Goal: Check status: Check status

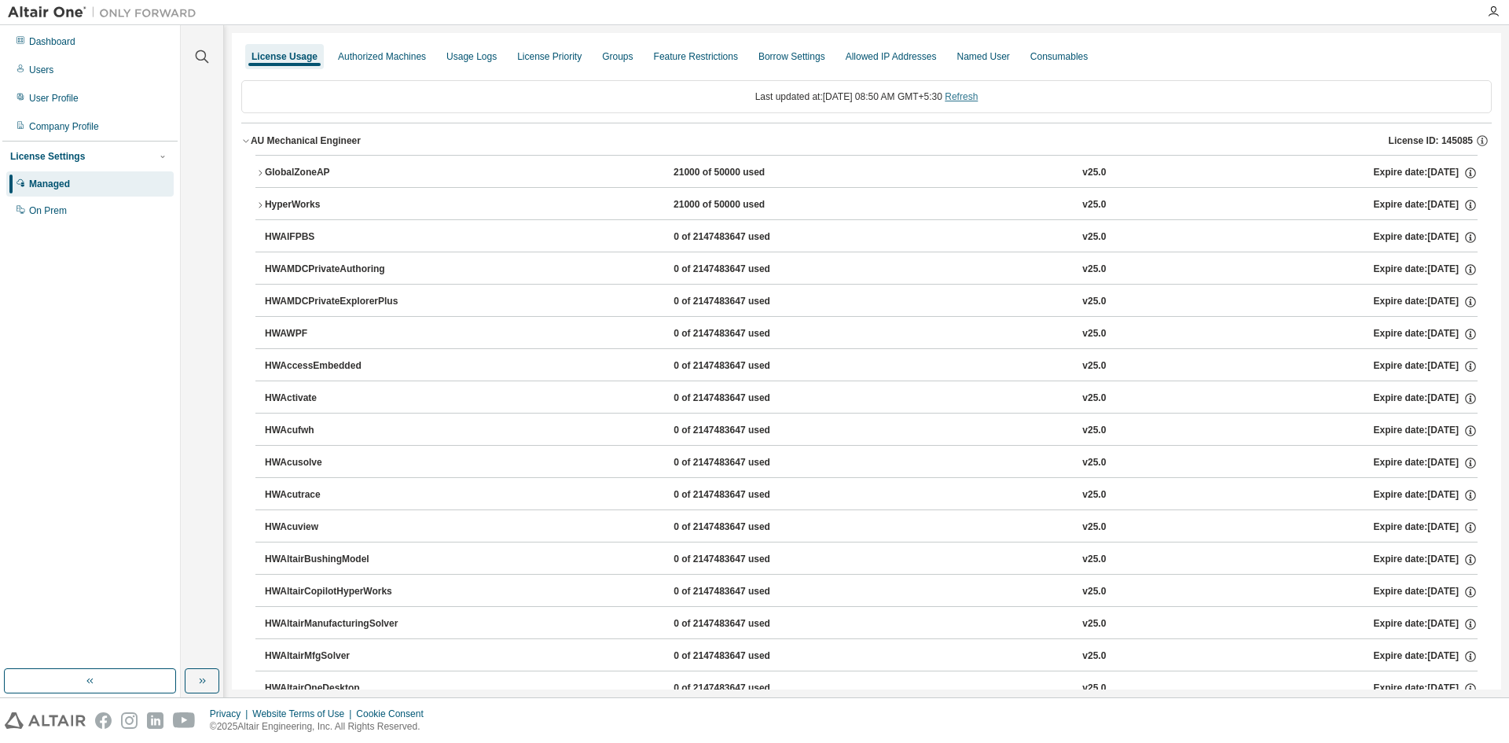
click at [974, 97] on link "Refresh" at bounding box center [961, 96] width 33 height 11
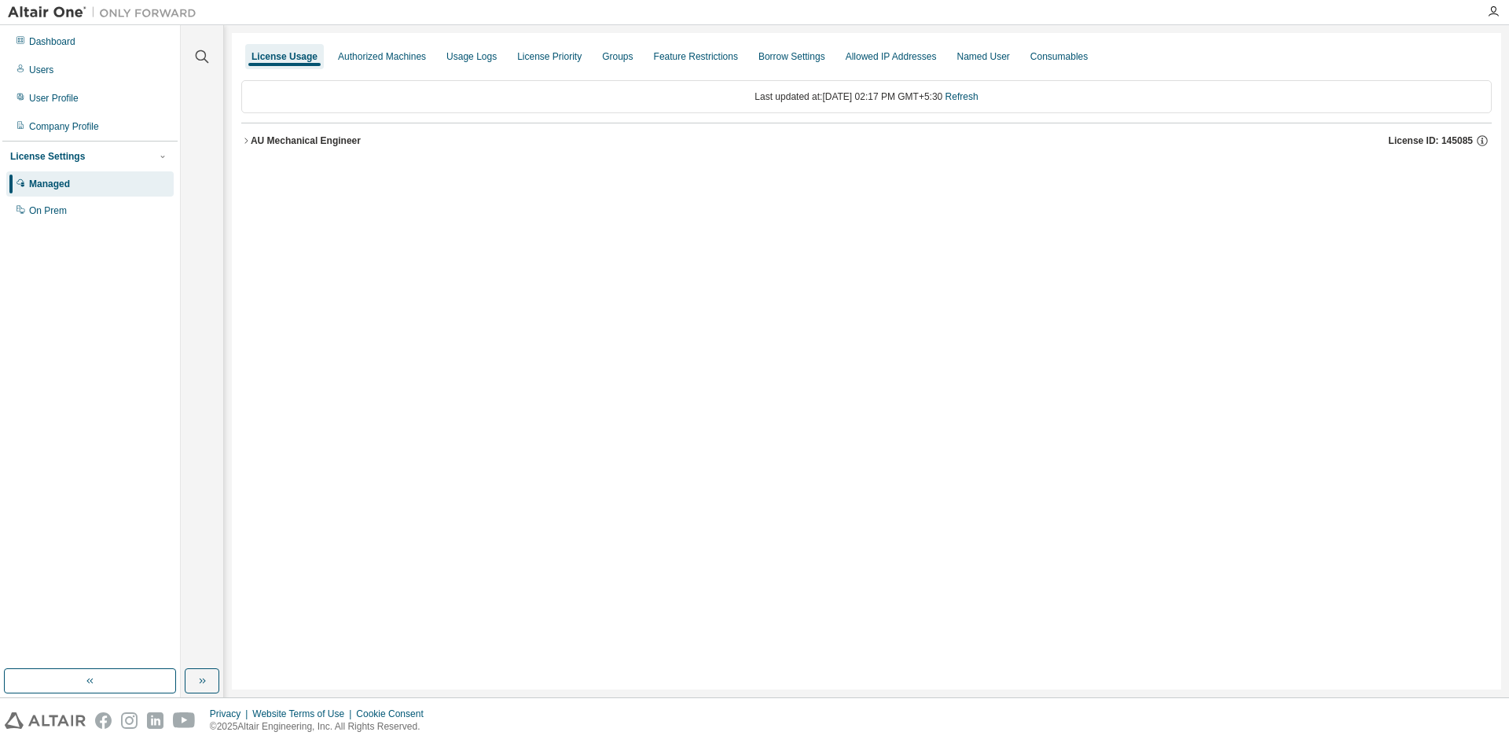
click at [332, 143] on div "AU Mechanical Engineer" at bounding box center [306, 140] width 110 height 13
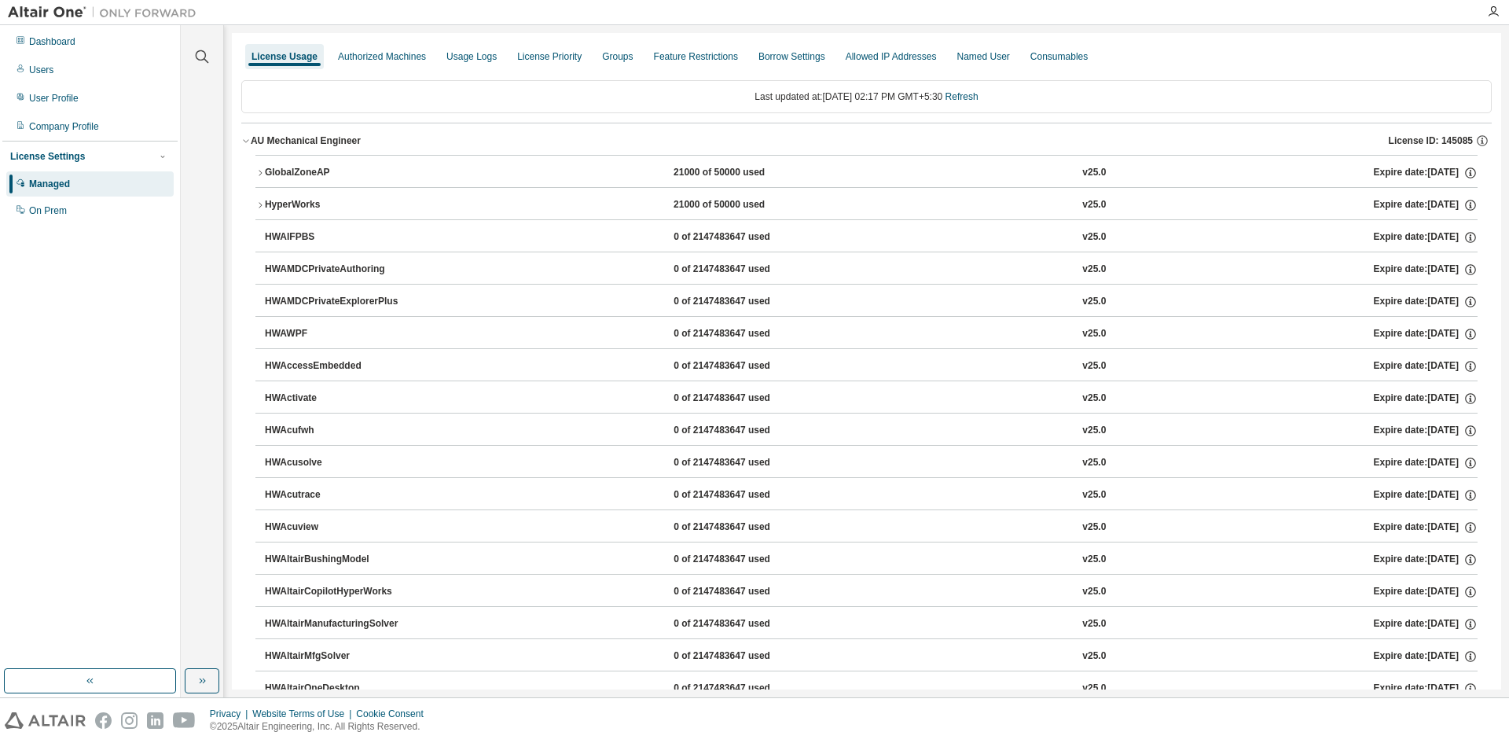
click at [974, 89] on div "Last updated at: [DATE] 02:17 PM GMT+5:30 Refresh" at bounding box center [866, 96] width 1250 height 33
click at [974, 102] on link "Refresh" at bounding box center [961, 96] width 33 height 11
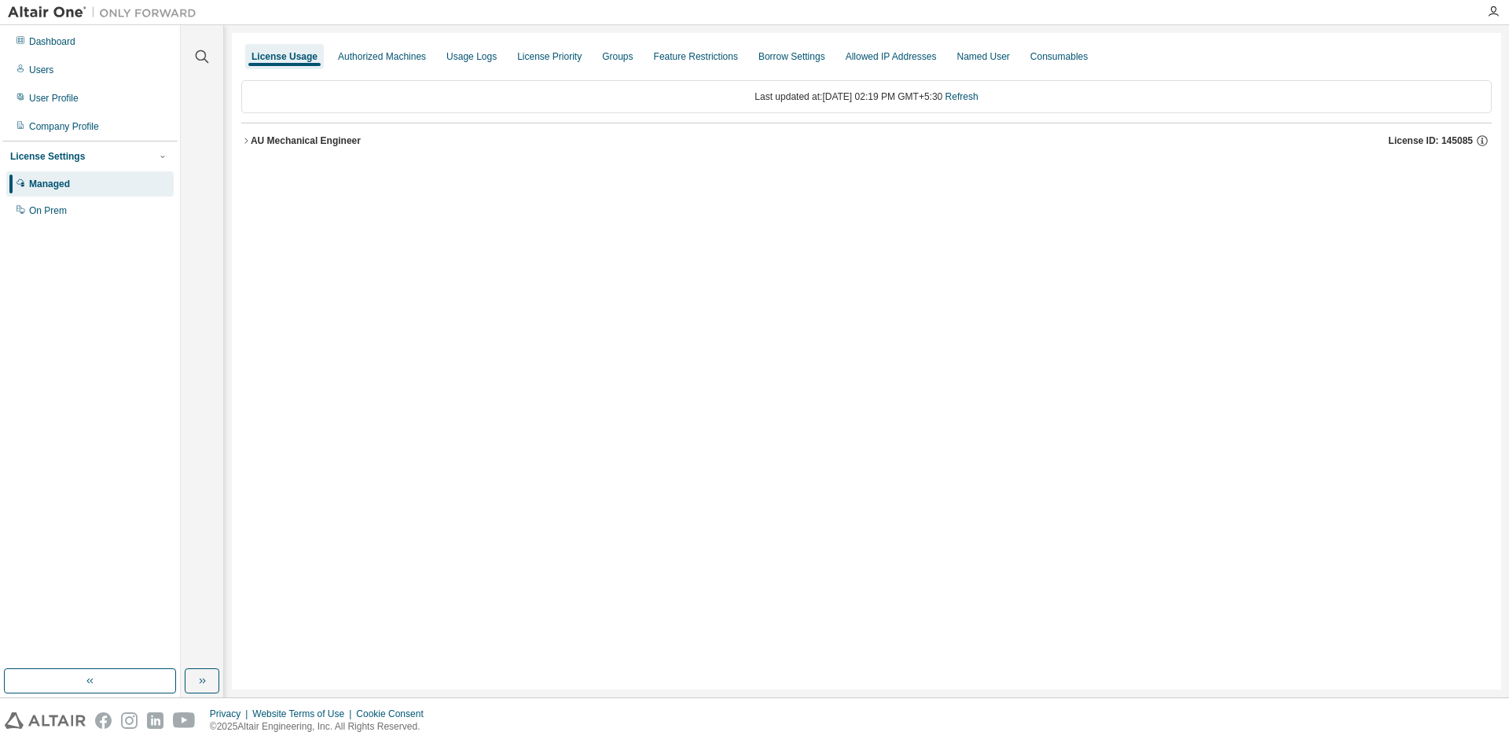
click at [273, 136] on div "AU Mechanical Engineer" at bounding box center [306, 140] width 110 height 13
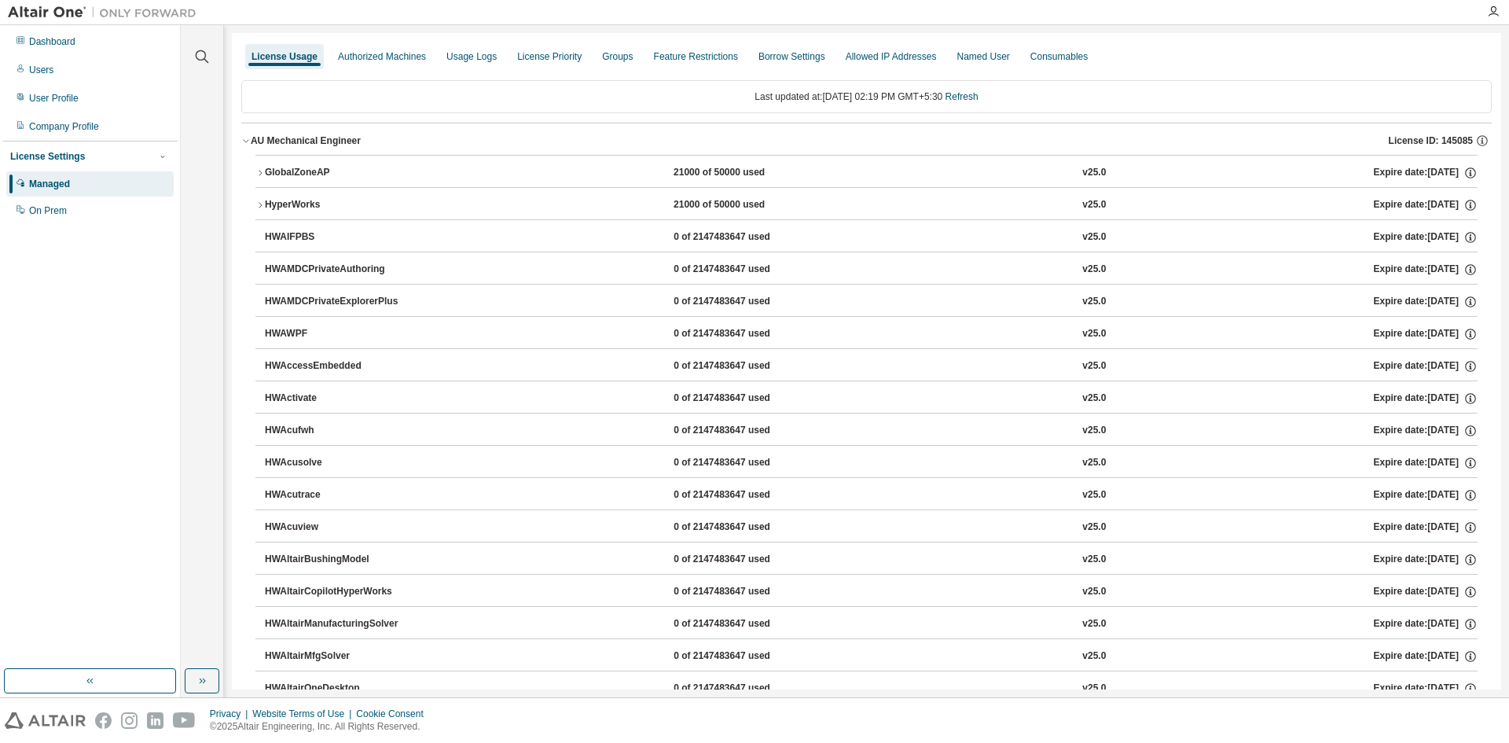
click at [262, 170] on icon "button" at bounding box center [259, 172] width 9 height 9
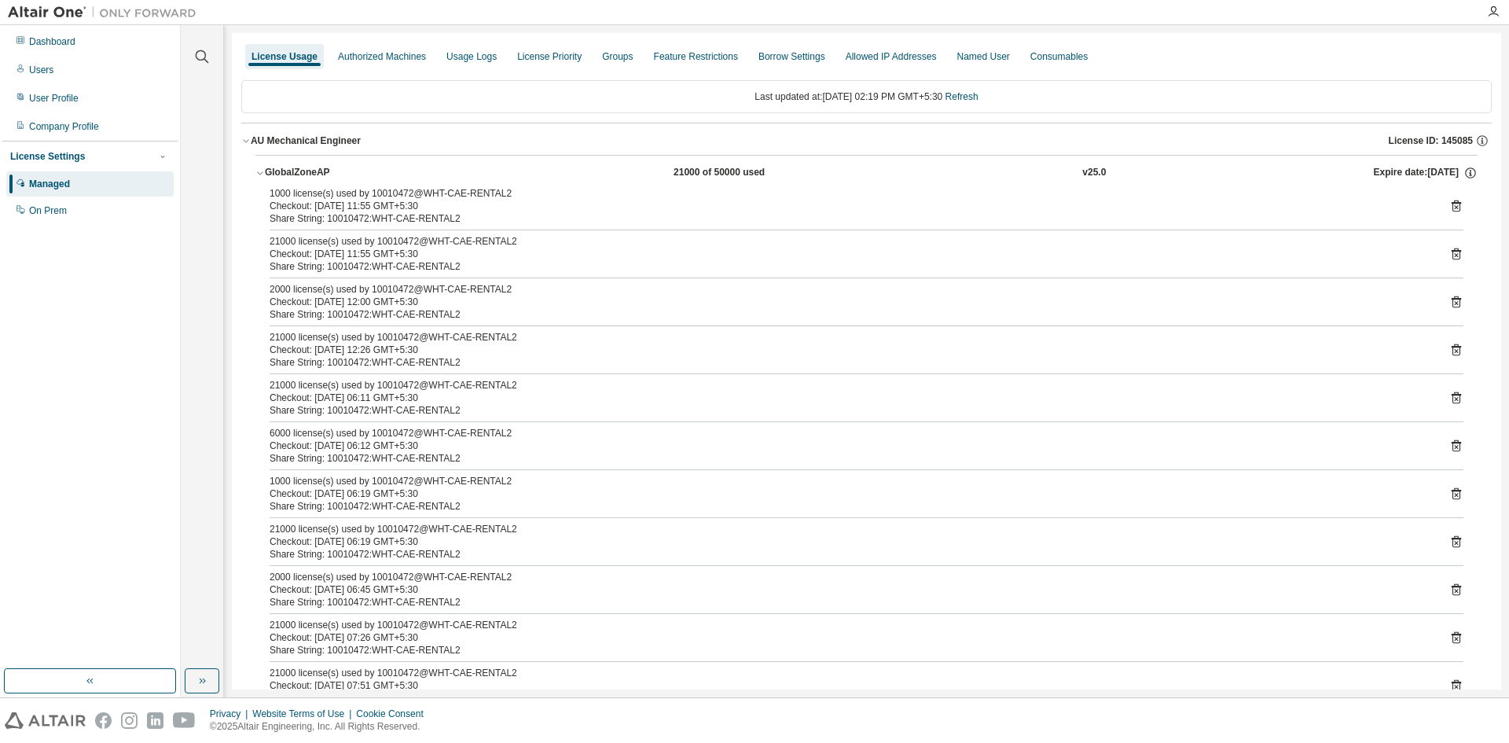
click at [261, 172] on icon "button" at bounding box center [259, 172] width 9 height 9
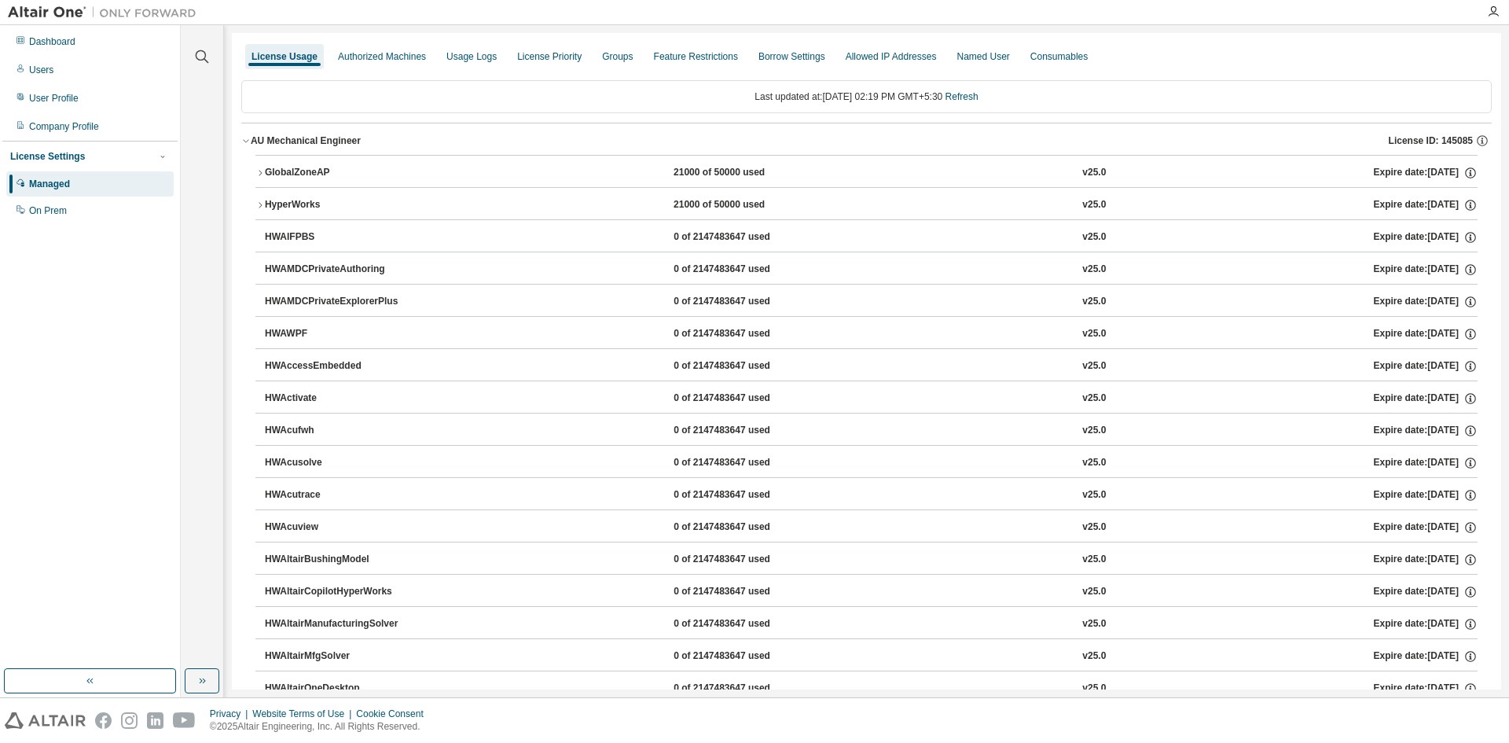
click at [299, 164] on button "GlobalZoneAP 21000 of 50000 used v25.0 Expire date: [DATE]" at bounding box center [866, 173] width 1222 height 35
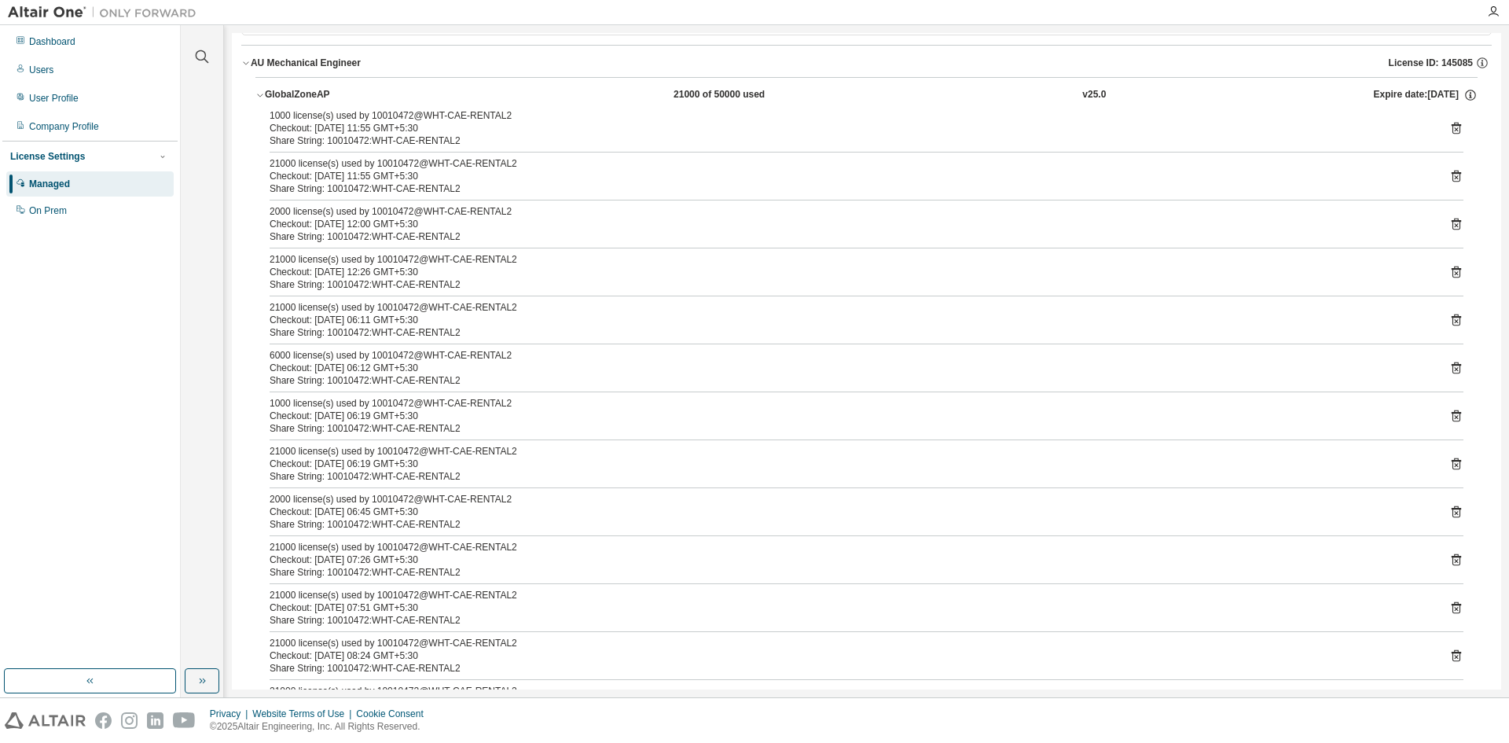
scroll to position [236, 0]
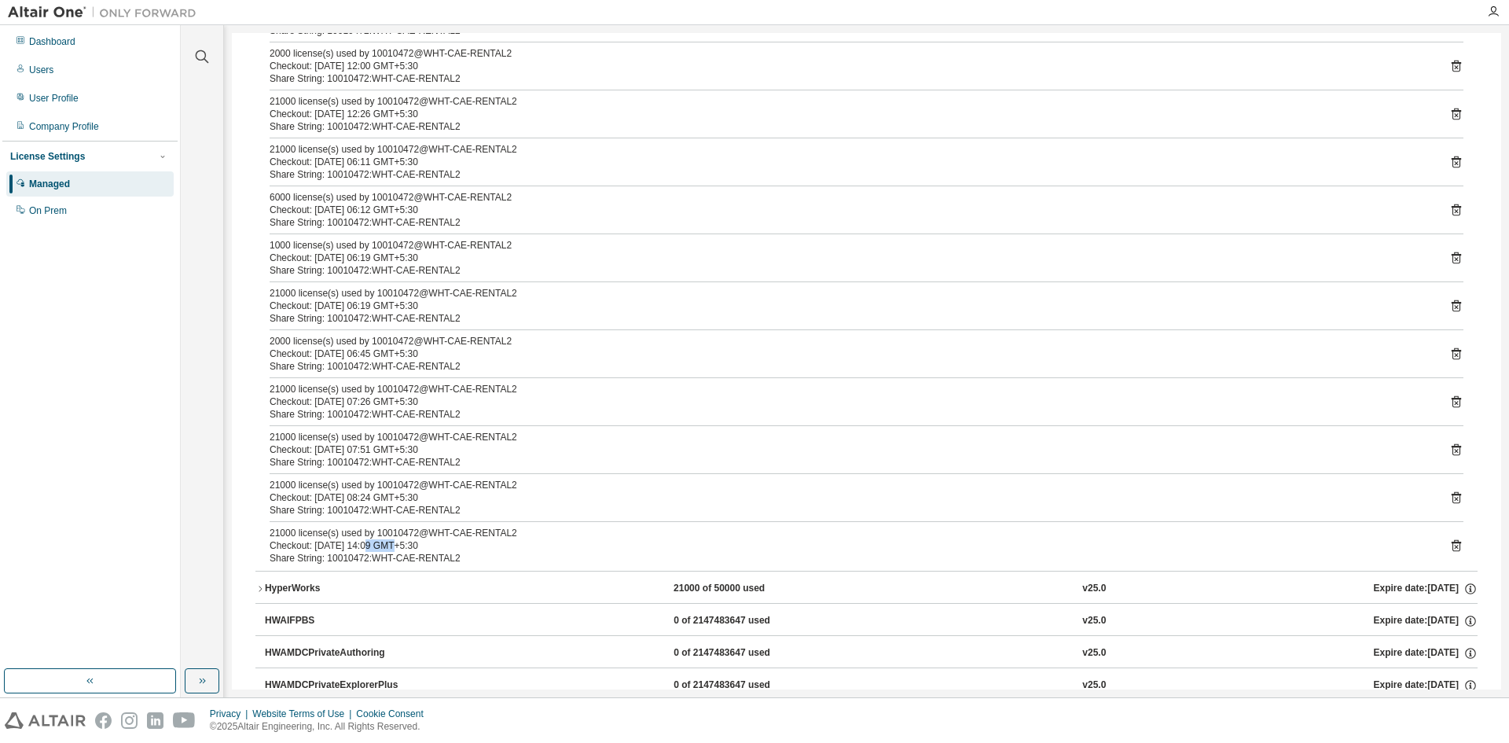
drag, startPoint x: 363, startPoint y: 544, endPoint x: 384, endPoint y: 545, distance: 21.2
click at [384, 545] on div "Checkout: [DATE] 14:09 GMT+5:30" at bounding box center [848, 545] width 1156 height 13
click at [467, 548] on div "Checkout: [DATE] 14:09 GMT+5:30" at bounding box center [848, 545] width 1156 height 13
click at [442, 464] on div "Share String: 10010472:WHT-CAE-RENTAL2" at bounding box center [848, 462] width 1156 height 13
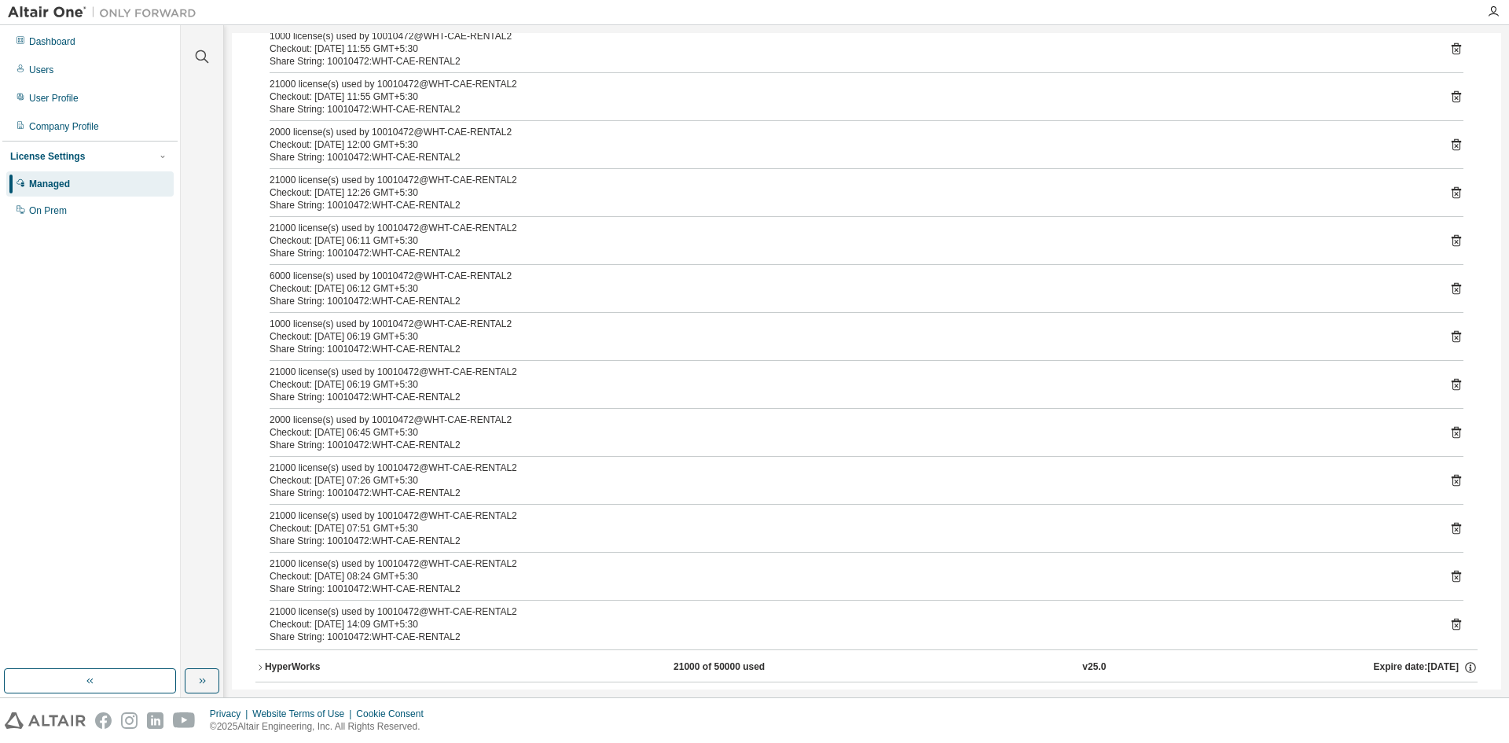
scroll to position [0, 0]
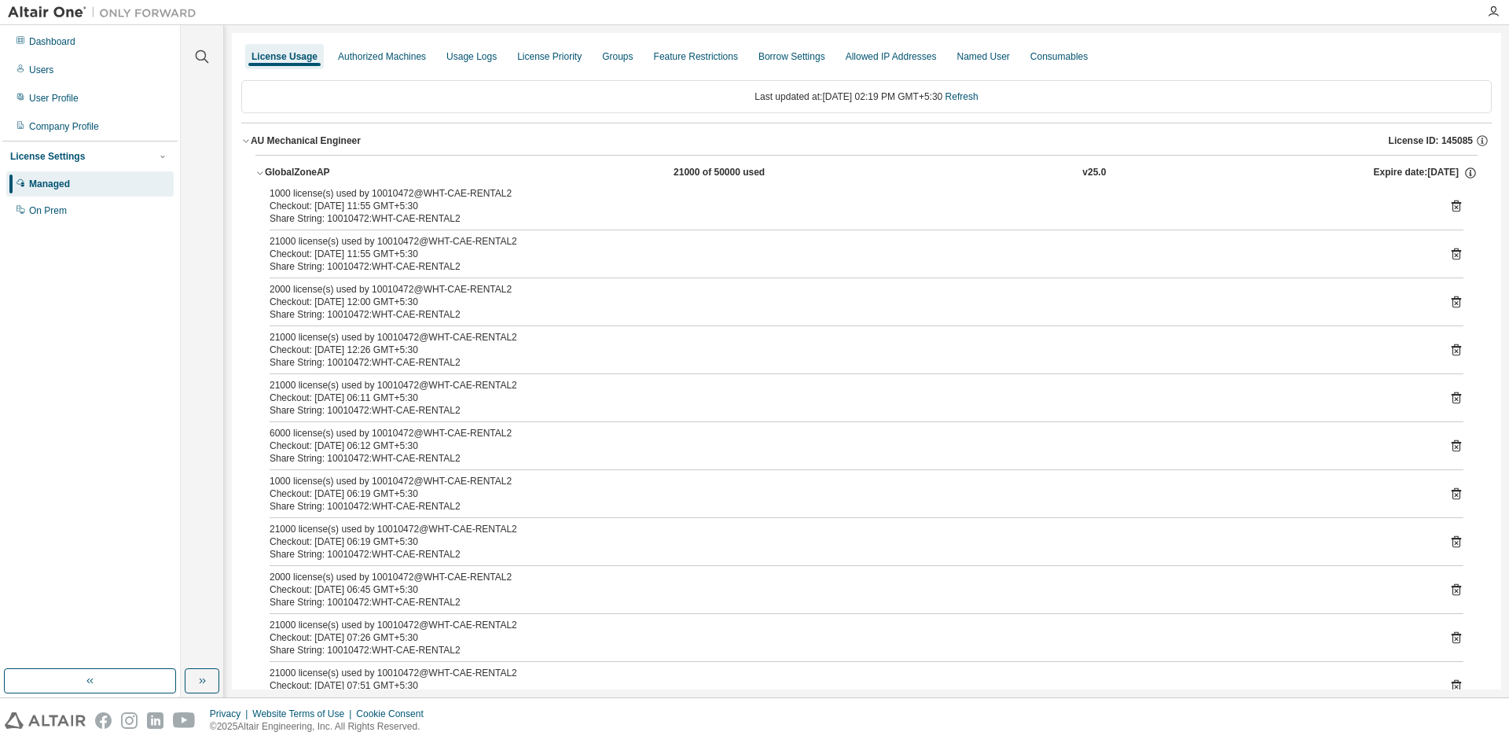
click at [312, 171] on div "GlobalZoneAP" at bounding box center [335, 173] width 141 height 14
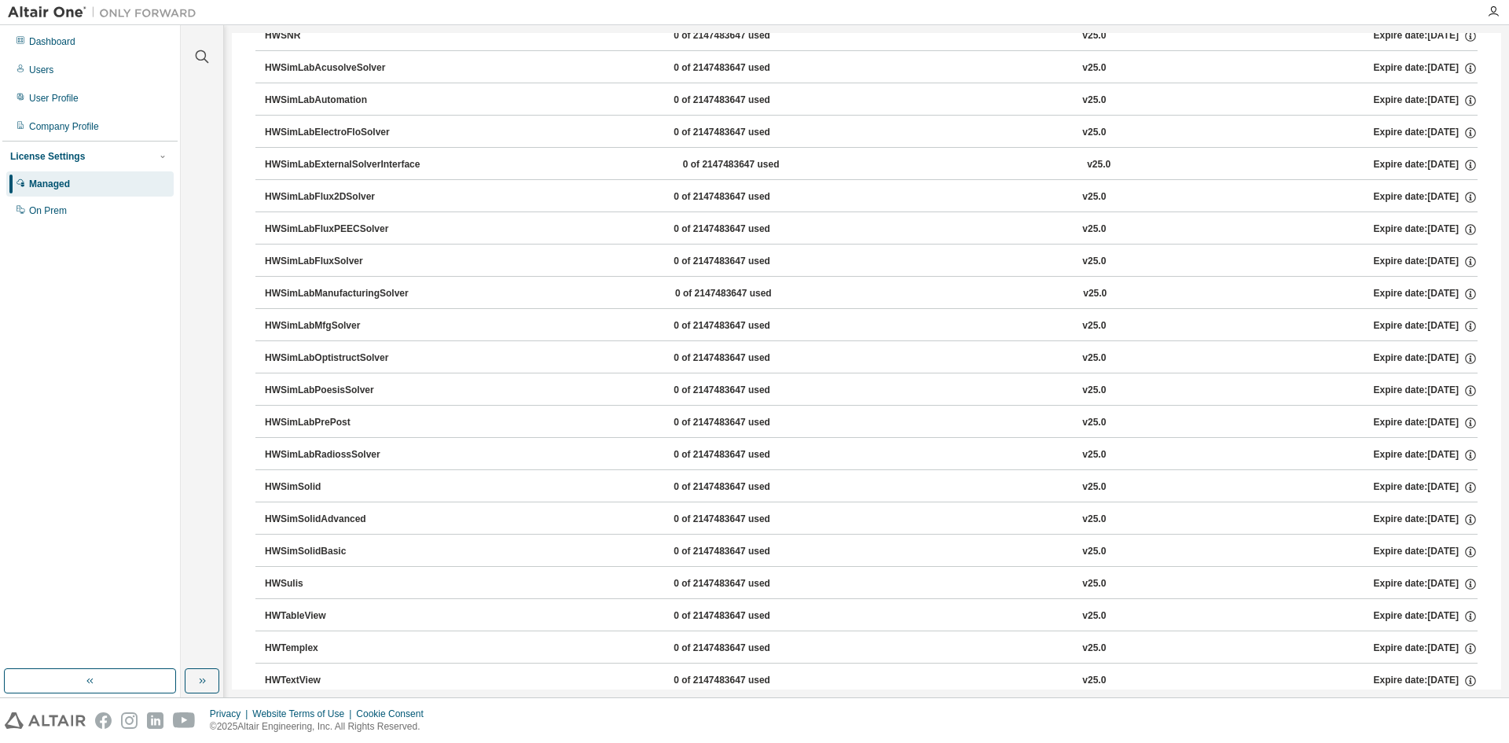
scroll to position [6260, 0]
